Goal: Transaction & Acquisition: Purchase product/service

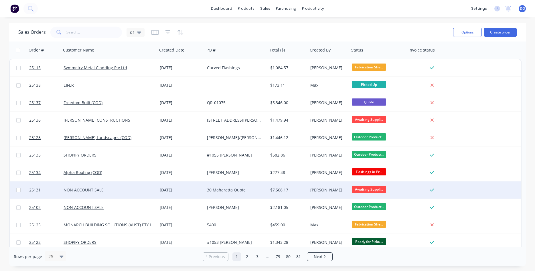
click at [234, 188] on div "30 Maharatta Quote" at bounding box center [235, 190] width 56 height 6
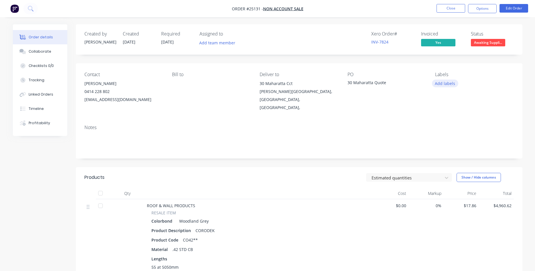
click at [442, 82] on button "Add labels" at bounding box center [445, 84] width 26 height 8
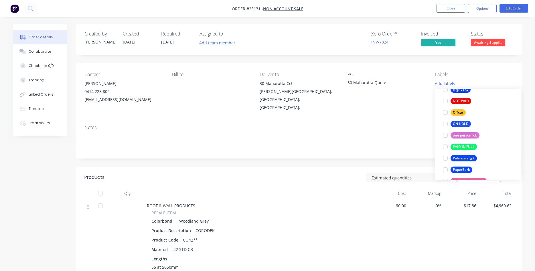
scroll to position [881, 0]
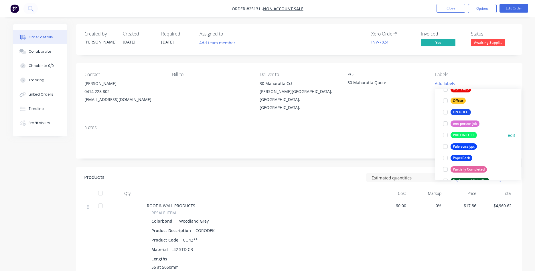
click at [446, 136] on div at bounding box center [445, 134] width 11 height 11
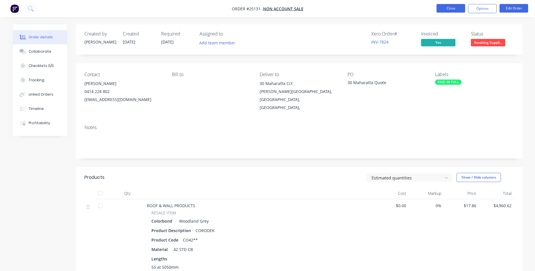
click at [454, 9] on button "Close" at bounding box center [450, 8] width 29 height 9
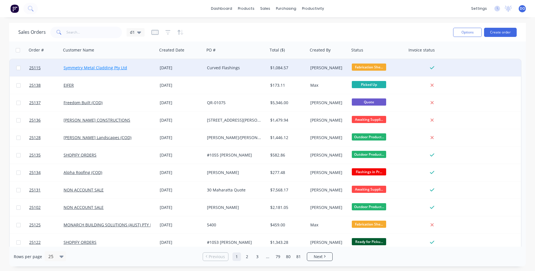
click at [118, 68] on link "Symmetry Metal Cladding Pty Ltd" at bounding box center [96, 67] width 64 height 5
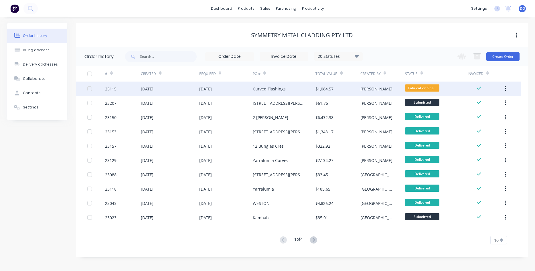
click at [275, 93] on div "Curved Flashings" at bounding box center [284, 89] width 63 height 14
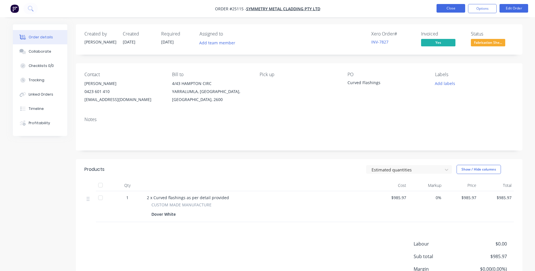
click at [450, 10] on button "Close" at bounding box center [450, 8] width 29 height 9
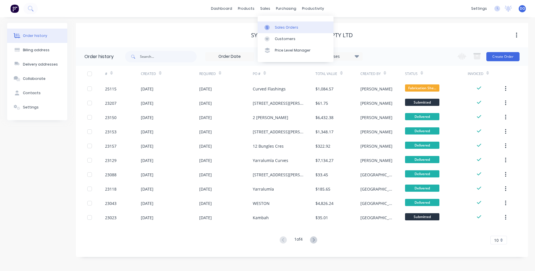
click at [280, 27] on div "Sales Orders" at bounding box center [286, 27] width 23 height 5
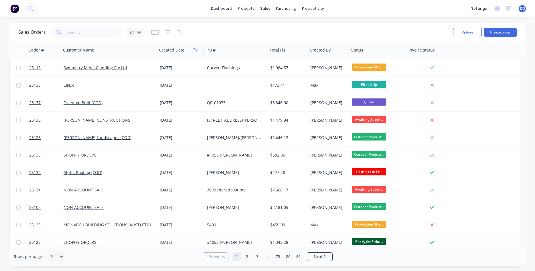
click at [193, 51] on icon "button" at bounding box center [195, 50] width 5 height 5
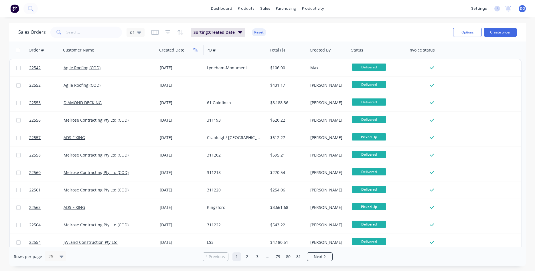
click at [194, 51] on icon "button" at bounding box center [195, 50] width 5 height 5
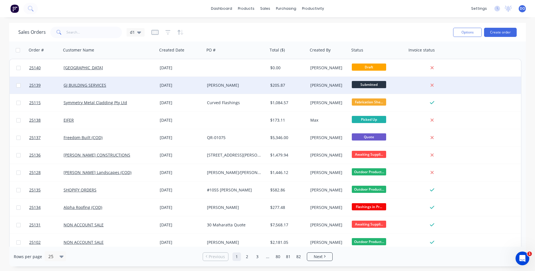
click at [84, 82] on div "GJ BUILDING SERVICES" at bounding box center [107, 85] width 87 height 6
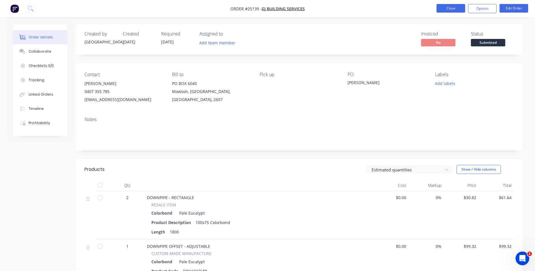
click at [450, 6] on button "Close" at bounding box center [450, 8] width 29 height 9
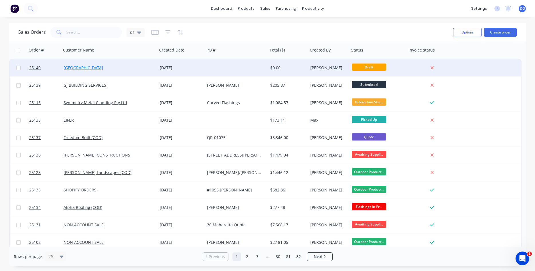
click at [79, 67] on link "[GEOGRAPHIC_DATA]" at bounding box center [83, 67] width 39 height 5
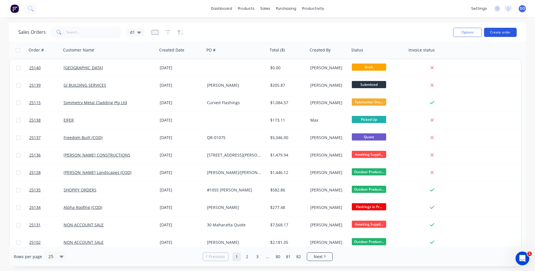
click at [499, 33] on button "Create order" at bounding box center [500, 32] width 33 height 9
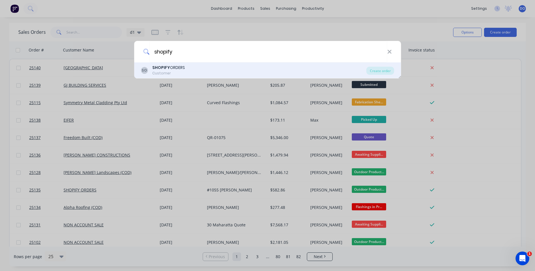
type input "shopify"
click at [243, 67] on div "SO SHOPIFY ORDERS Customer" at bounding box center [253, 70] width 225 height 11
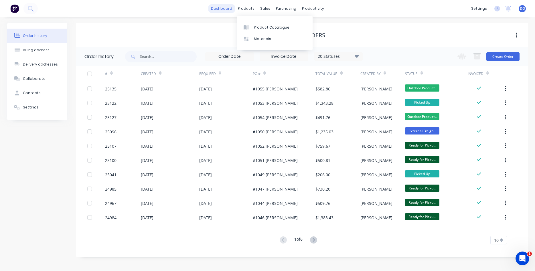
click at [232, 7] on link "dashboard" at bounding box center [221, 8] width 27 height 9
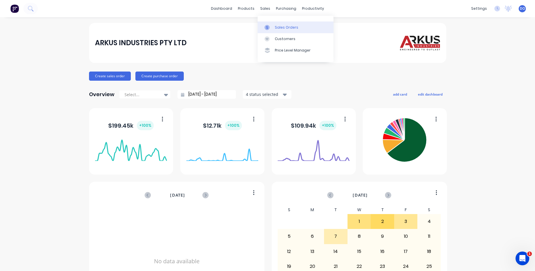
click at [278, 26] on div "Sales Orders" at bounding box center [286, 27] width 23 height 5
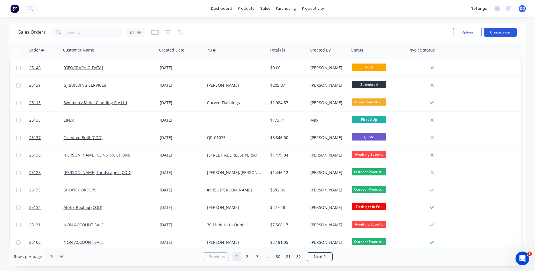
click at [497, 33] on button "Create order" at bounding box center [500, 32] width 33 height 9
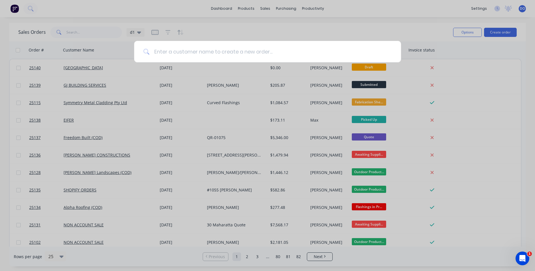
click at [254, 52] on input at bounding box center [270, 51] width 242 height 21
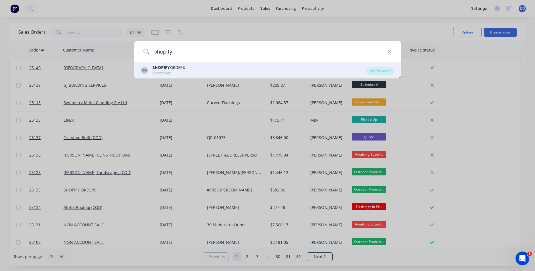
type input "shopify"
click at [209, 74] on div "SO SHOPIFY ORDERS Customer" at bounding box center [253, 70] width 225 height 11
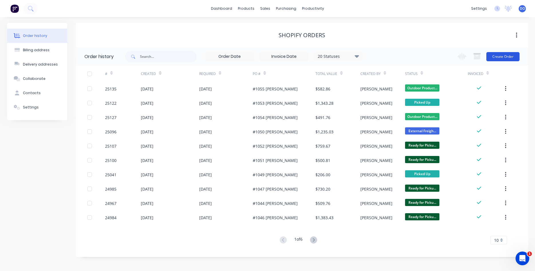
click at [505, 56] on button "Create Order" at bounding box center [502, 56] width 33 height 9
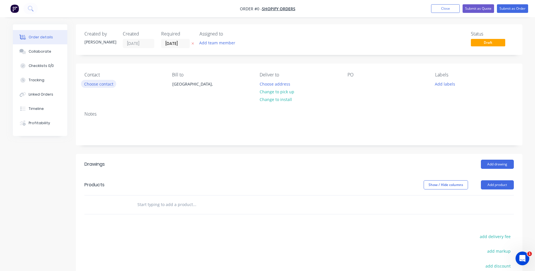
click at [97, 85] on button "Choose contact" at bounding box center [98, 84] width 35 height 8
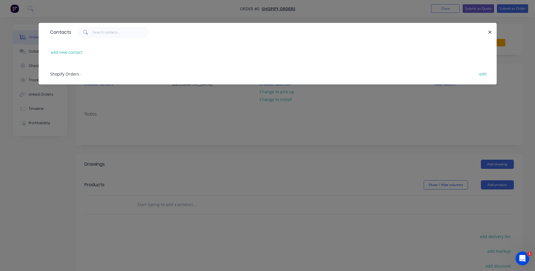
click at [68, 77] on div "Shopify Orders -" at bounding box center [65, 74] width 31 height 6
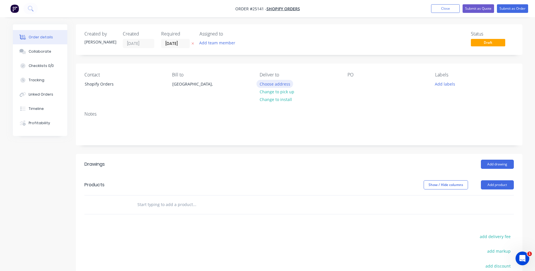
click at [279, 84] on button "Choose address" at bounding box center [274, 84] width 37 height 8
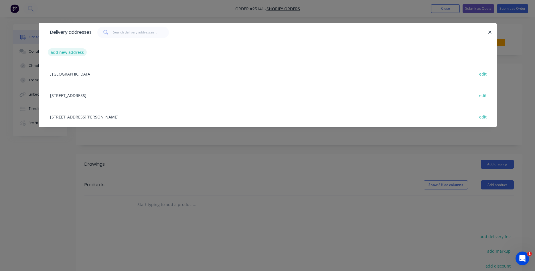
click at [71, 52] on button "add new address" at bounding box center [67, 52] width 39 height 8
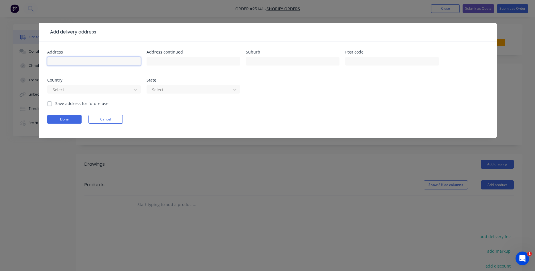
click at [89, 58] on input "text" at bounding box center [94, 61] width 94 height 9
type input "55 Laelana Avenue"
type input "Budgewoi"
type input "2262"
click at [209, 90] on div at bounding box center [189, 89] width 76 height 7
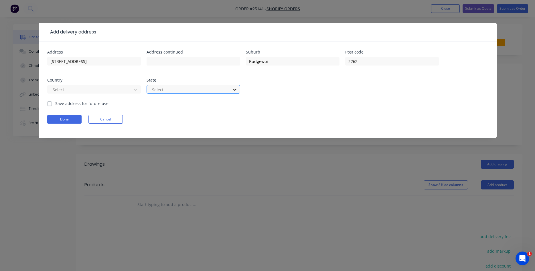
click at [233, 90] on icon at bounding box center [235, 90] width 6 height 6
click at [110, 86] on div at bounding box center [90, 89] width 76 height 7
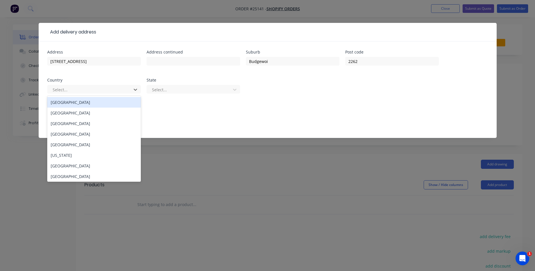
type input "a"
click at [101, 104] on div "Australia" at bounding box center [94, 102] width 94 height 11
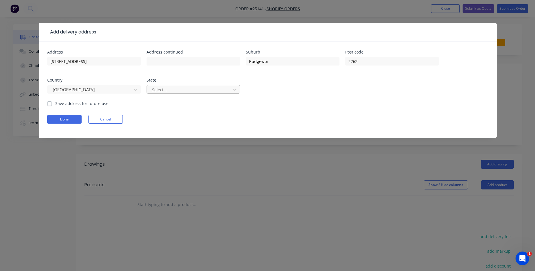
click at [169, 90] on div at bounding box center [189, 89] width 76 height 7
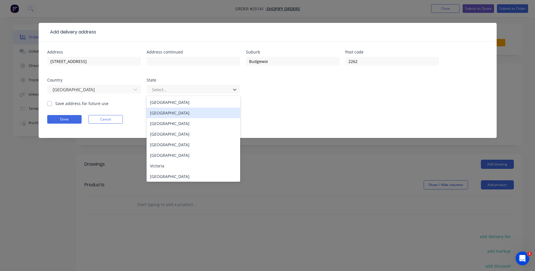
click at [167, 111] on div "New South Wales" at bounding box center [194, 113] width 94 height 11
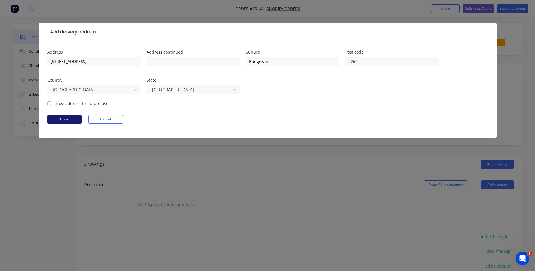
click at [72, 120] on button "Done" at bounding box center [64, 119] width 34 height 9
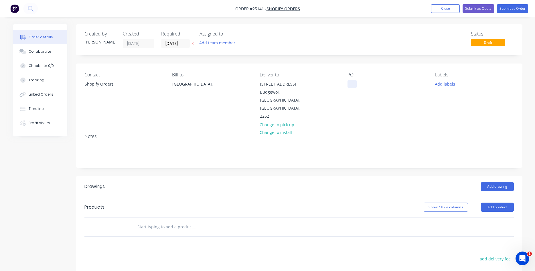
click at [353, 84] on div at bounding box center [351, 84] width 9 height 8
click at [496, 203] on button "Add product" at bounding box center [497, 207] width 33 height 9
click at [475, 217] on div "Product catalogue" at bounding box center [486, 221] width 44 height 8
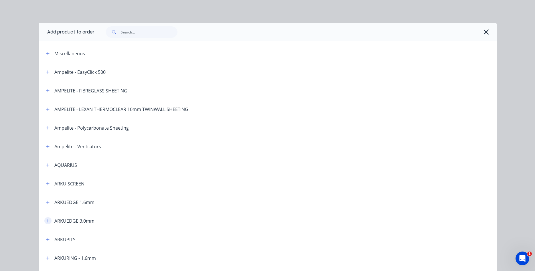
click at [49, 221] on icon "button" at bounding box center [47, 220] width 3 height 3
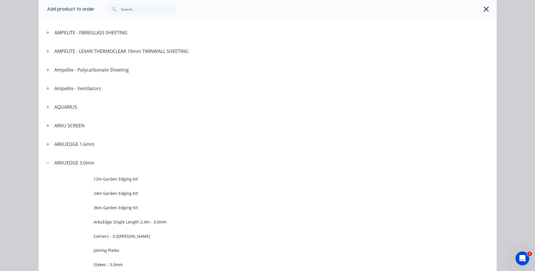
scroll to position [65, 0]
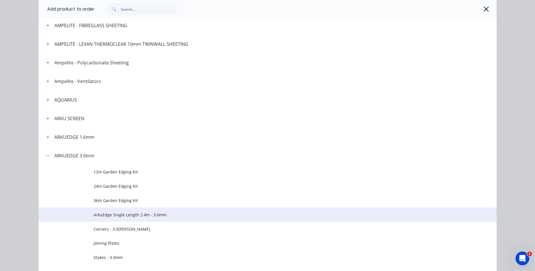
click at [117, 214] on span "ArkuEdge Single Length 2.4m - 3.0mm" at bounding box center [255, 215] width 322 height 6
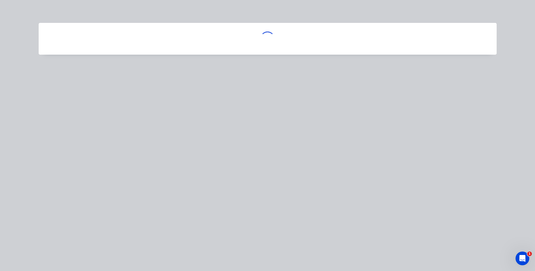
scroll to position [0, 0]
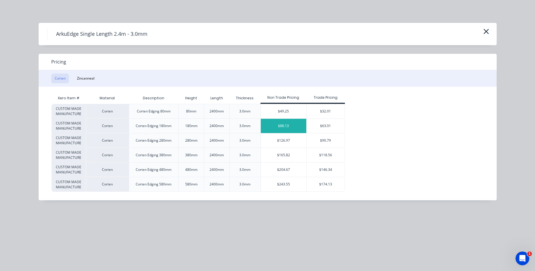
click at [275, 126] on div "$88.13" at bounding box center [284, 126] width 46 height 14
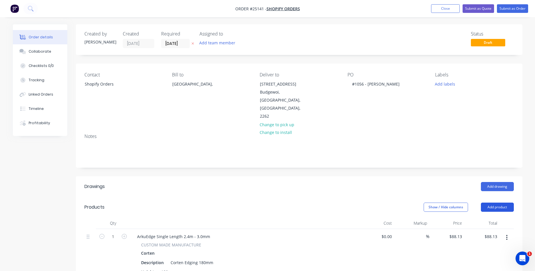
click at [489, 203] on button "Add product" at bounding box center [497, 207] width 33 height 9
click at [481, 217] on div "Product catalogue" at bounding box center [486, 221] width 44 height 8
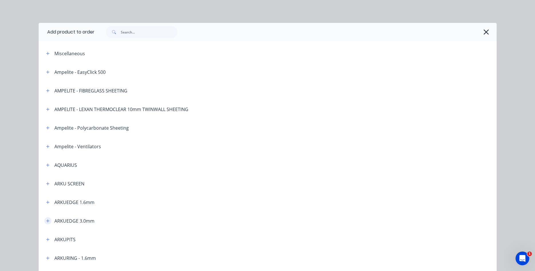
click at [49, 222] on icon "button" at bounding box center [47, 221] width 3 height 4
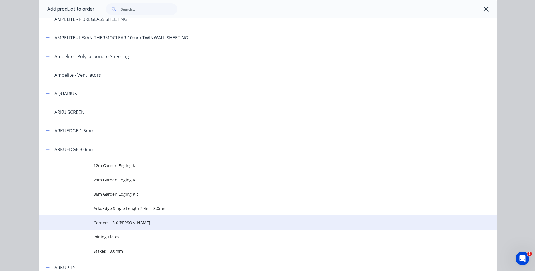
scroll to position [98, 0]
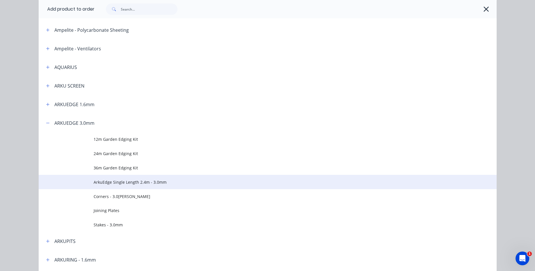
click at [127, 184] on span "ArkuEdge Single Length 2.4m - 3.0mm" at bounding box center [255, 182] width 322 height 6
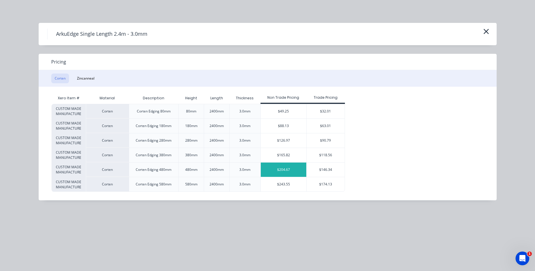
click at [293, 170] on div "$204.67" at bounding box center [284, 170] width 46 height 14
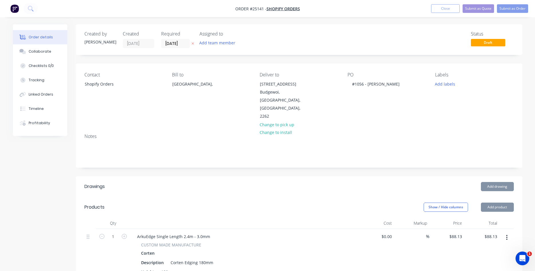
type input "$204.67"
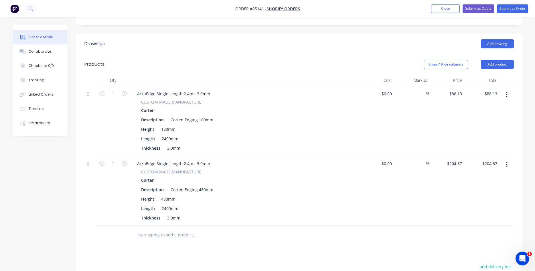
scroll to position [146, 0]
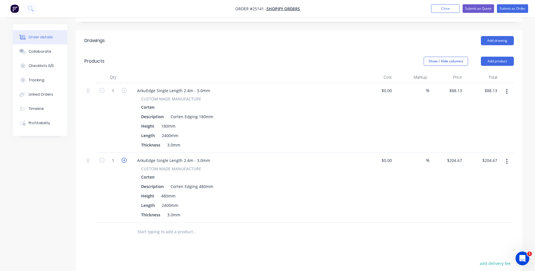
click at [124, 158] on icon "button" at bounding box center [124, 160] width 5 height 5
type input "2"
type input "$409.34"
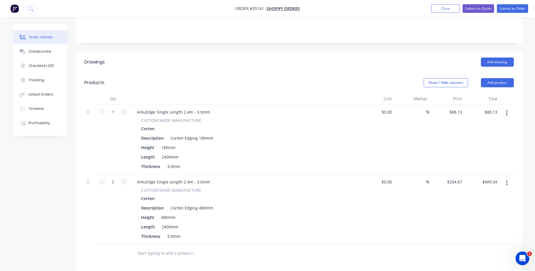
scroll to position [117, 0]
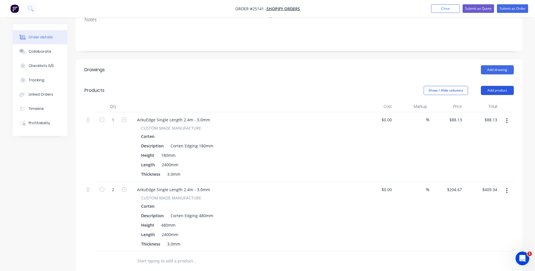
click at [494, 86] on button "Add product" at bounding box center [497, 90] width 33 height 9
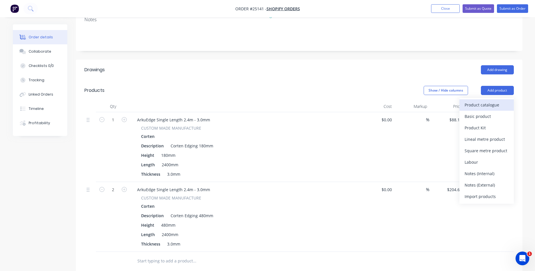
click at [482, 101] on div "Product catalogue" at bounding box center [486, 105] width 44 height 8
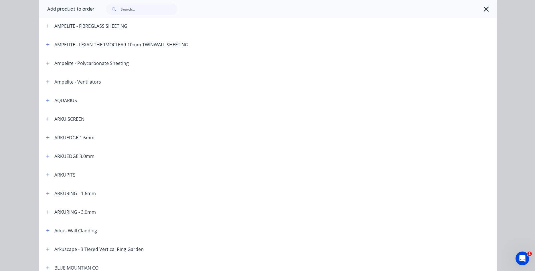
scroll to position [65, 0]
click at [48, 136] on icon "button" at bounding box center [47, 137] width 3 height 4
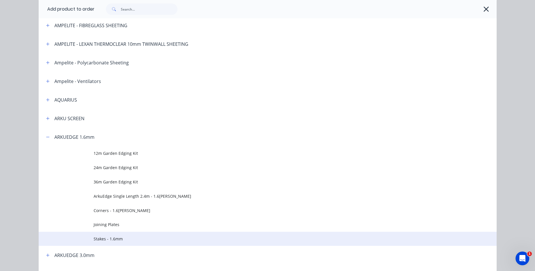
click at [109, 239] on span "Stakes - 1.6mm" at bounding box center [255, 239] width 322 height 6
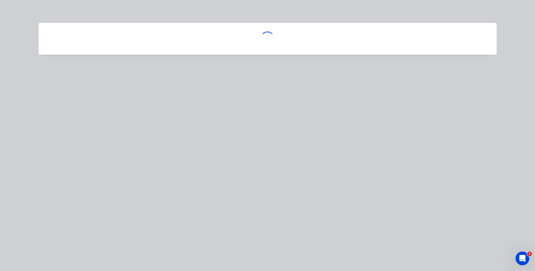
scroll to position [0, 0]
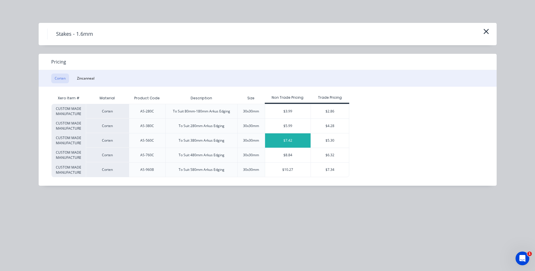
click at [298, 140] on div "$7.42" at bounding box center [288, 140] width 46 height 14
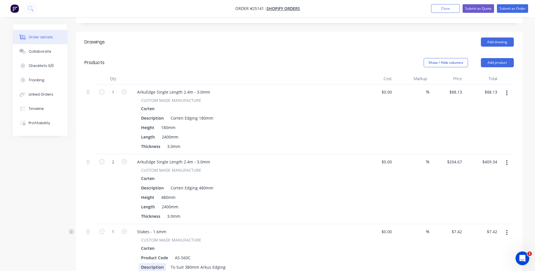
scroll to position [175, 0]
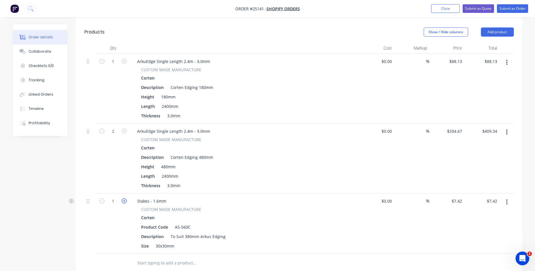
click at [125, 198] on icon "button" at bounding box center [124, 200] width 5 height 5
type input "2"
type input "$14.84"
click at [125, 198] on icon "button" at bounding box center [124, 200] width 5 height 5
type input "3"
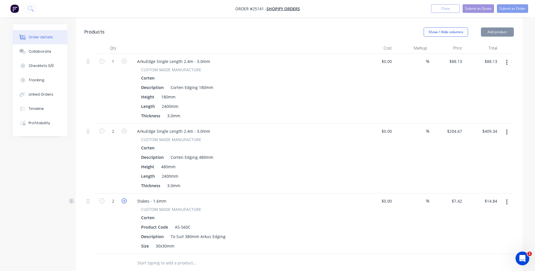
type input "$22.26"
click at [125, 198] on icon "button" at bounding box center [124, 200] width 5 height 5
type input "4"
type input "$29.68"
click at [125, 198] on icon "button" at bounding box center [124, 200] width 5 height 5
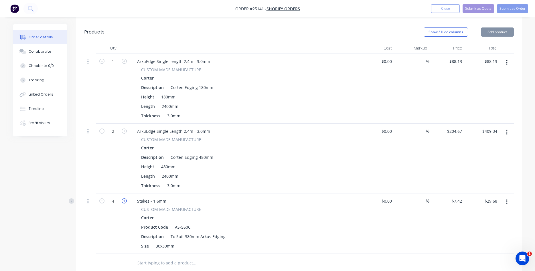
type input "5"
type input "$37.10"
click at [125, 198] on icon "button" at bounding box center [124, 200] width 5 height 5
type input "6"
type input "$44.52"
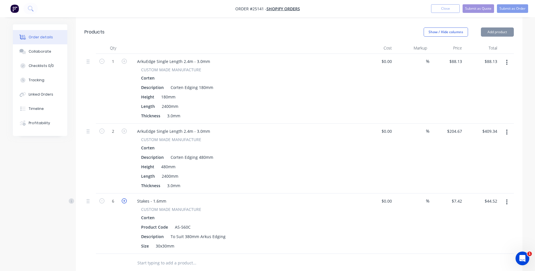
click at [125, 198] on icon "button" at bounding box center [124, 200] width 5 height 5
type input "7"
type input "$51.94"
click at [125, 198] on icon "button" at bounding box center [124, 200] width 5 height 5
type input "8"
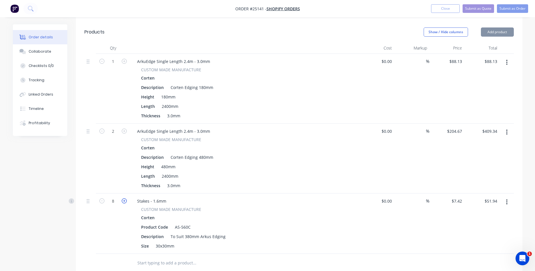
type input "$59.36"
click at [125, 198] on icon "button" at bounding box center [124, 200] width 5 height 5
type input "9"
type input "$66.78"
click at [125, 198] on icon "button" at bounding box center [124, 200] width 5 height 5
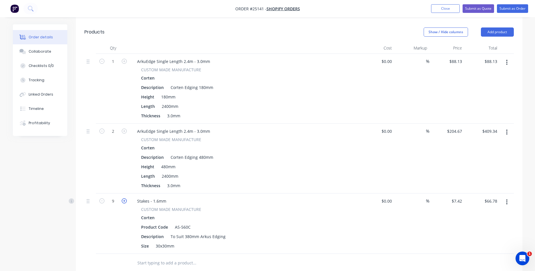
type input "10"
type input "$74.20"
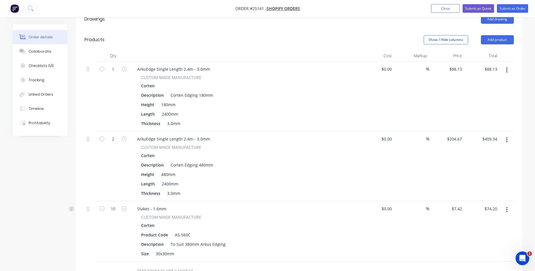
scroll to position [161, 0]
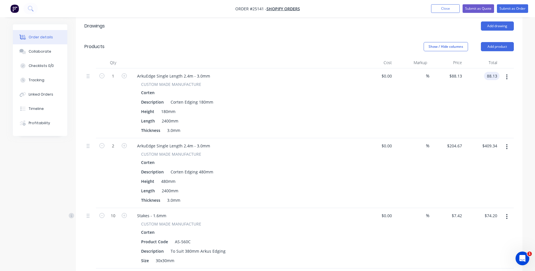
click at [497, 72] on input "88.13" at bounding box center [492, 76] width 13 height 8
type input "$88.10"
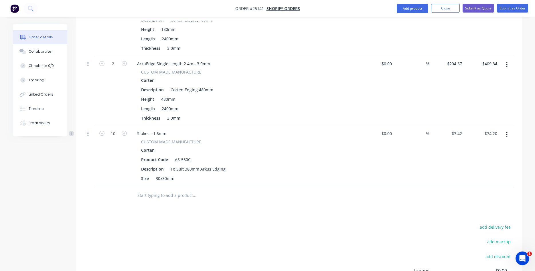
scroll to position [306, 0]
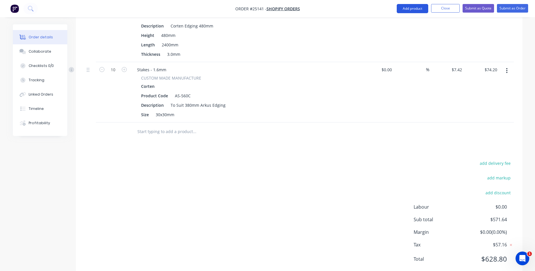
click at [413, 9] on button "Add product" at bounding box center [412, 8] width 31 height 9
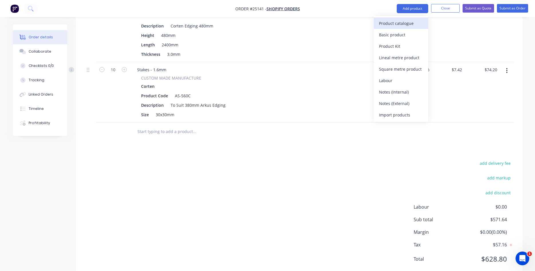
click at [396, 22] on div "Product catalogue" at bounding box center [401, 23] width 44 height 8
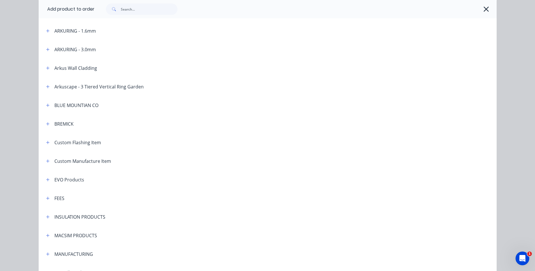
scroll to position [228, 0]
click at [48, 197] on icon "button" at bounding box center [47, 197] width 3 height 4
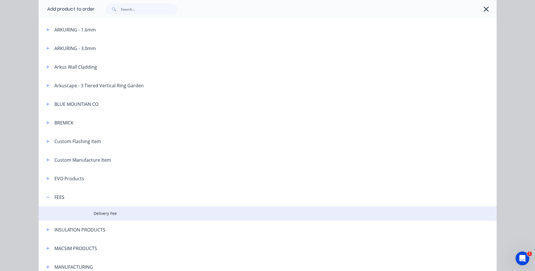
click at [104, 216] on span "Delivery Fee" at bounding box center [255, 213] width 322 height 6
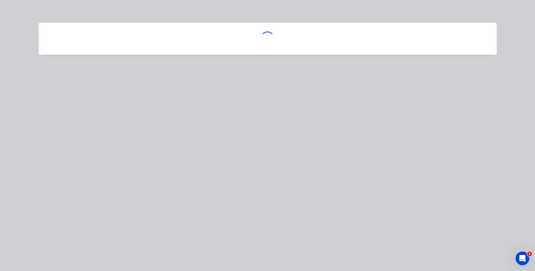
scroll to position [0, 0]
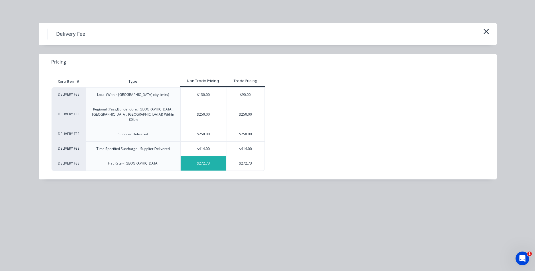
click at [220, 156] on div "$272.73" at bounding box center [204, 163] width 46 height 14
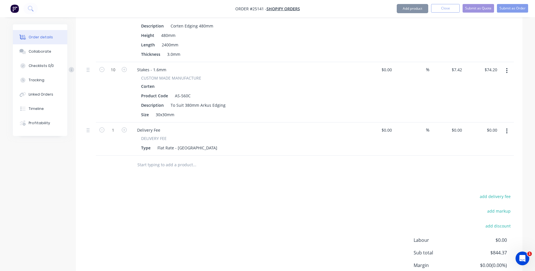
type input "$272.73"
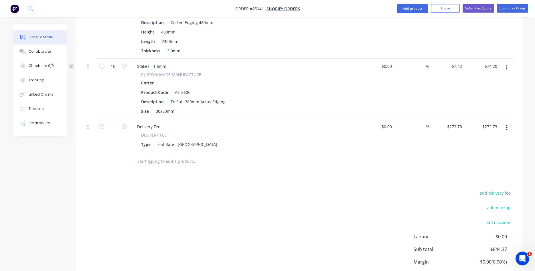
scroll to position [310, 0]
click at [508, 8] on button "Submit as Order" at bounding box center [512, 8] width 31 height 9
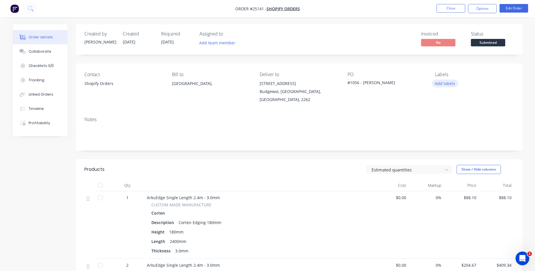
click at [446, 83] on button "Add labels" at bounding box center [445, 84] width 26 height 8
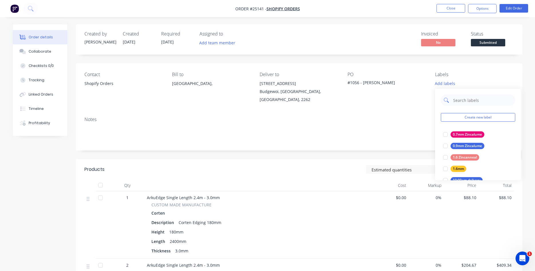
click at [470, 98] on input "text" at bounding box center [482, 99] width 60 height 11
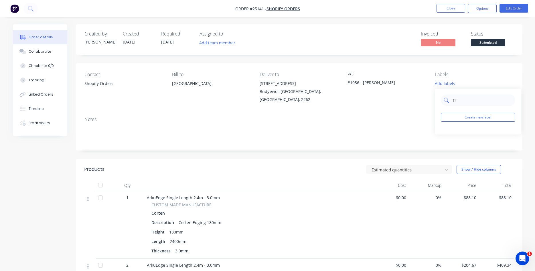
type input "f"
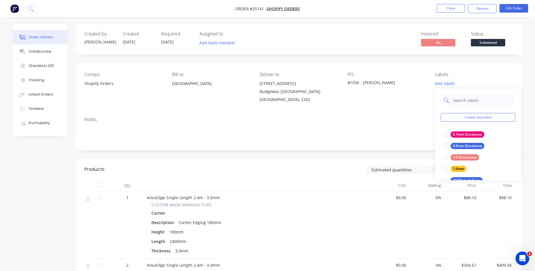
click at [456, 101] on input "text" at bounding box center [482, 99] width 60 height 11
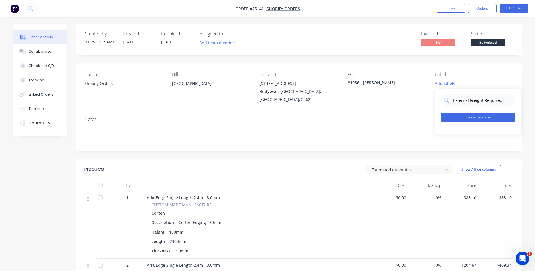
type input "External Freight Required"
click at [475, 116] on button "Create new label" at bounding box center [478, 117] width 74 height 9
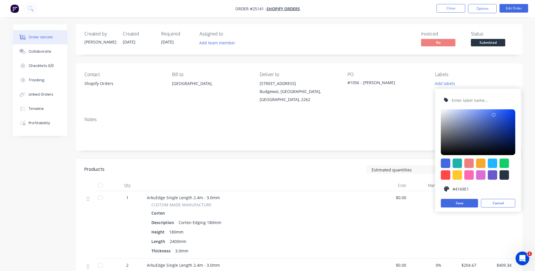
click at [475, 101] on input "text" at bounding box center [481, 100] width 61 height 11
type input "External freight Required"
click at [470, 173] on div at bounding box center [468, 174] width 9 height 9
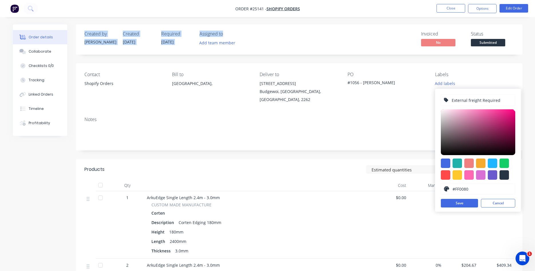
drag, startPoint x: 490, startPoint y: 120, endPoint x: 520, endPoint y: 108, distance: 32.8
click at [515, 109] on div at bounding box center [478, 132] width 74 height 46
click at [510, 115] on div at bounding box center [478, 132] width 74 height 46
type input "#E40073"
drag, startPoint x: 511, startPoint y: 115, endPoint x: 516, endPoint y: 114, distance: 5.2
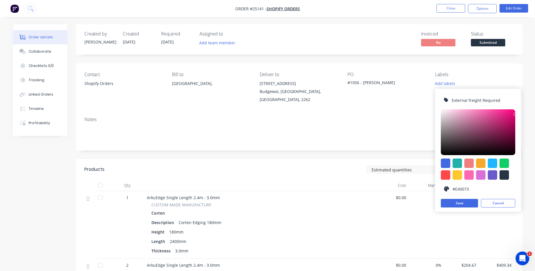
click at [516, 114] on div at bounding box center [514, 113] width 3 height 3
click at [467, 203] on button "Save" at bounding box center [459, 203] width 37 height 9
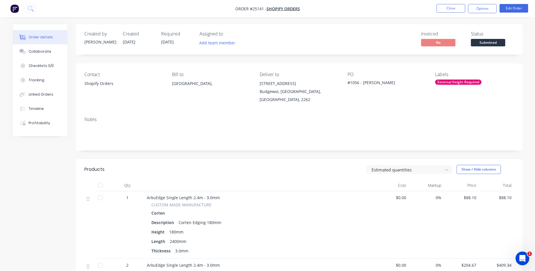
click at [411, 107] on div "Contact Shopify Orders Bill to Australia, Deliver to 55 Laelana Avenue Budgewoi…" at bounding box center [299, 87] width 446 height 49
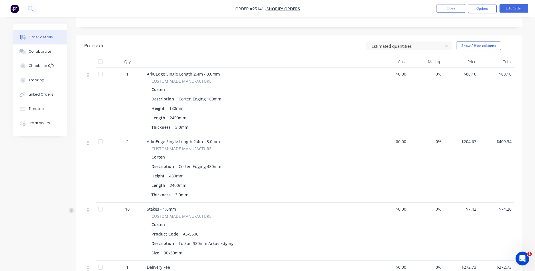
scroll to position [129, 0]
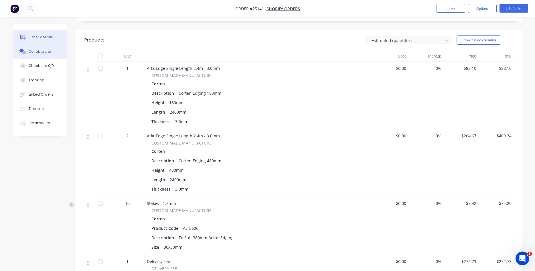
click at [37, 52] on div "Collaborate" at bounding box center [40, 51] width 23 height 5
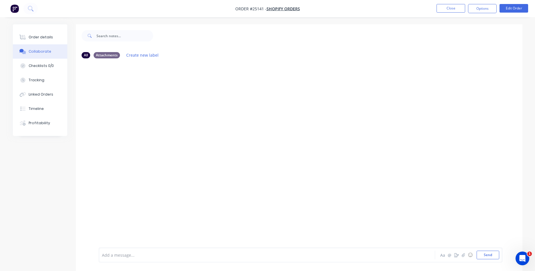
click at [13, 44] on button "Collaborate" at bounding box center [40, 51] width 54 height 14
